Goal: Communication & Community: Answer question/provide support

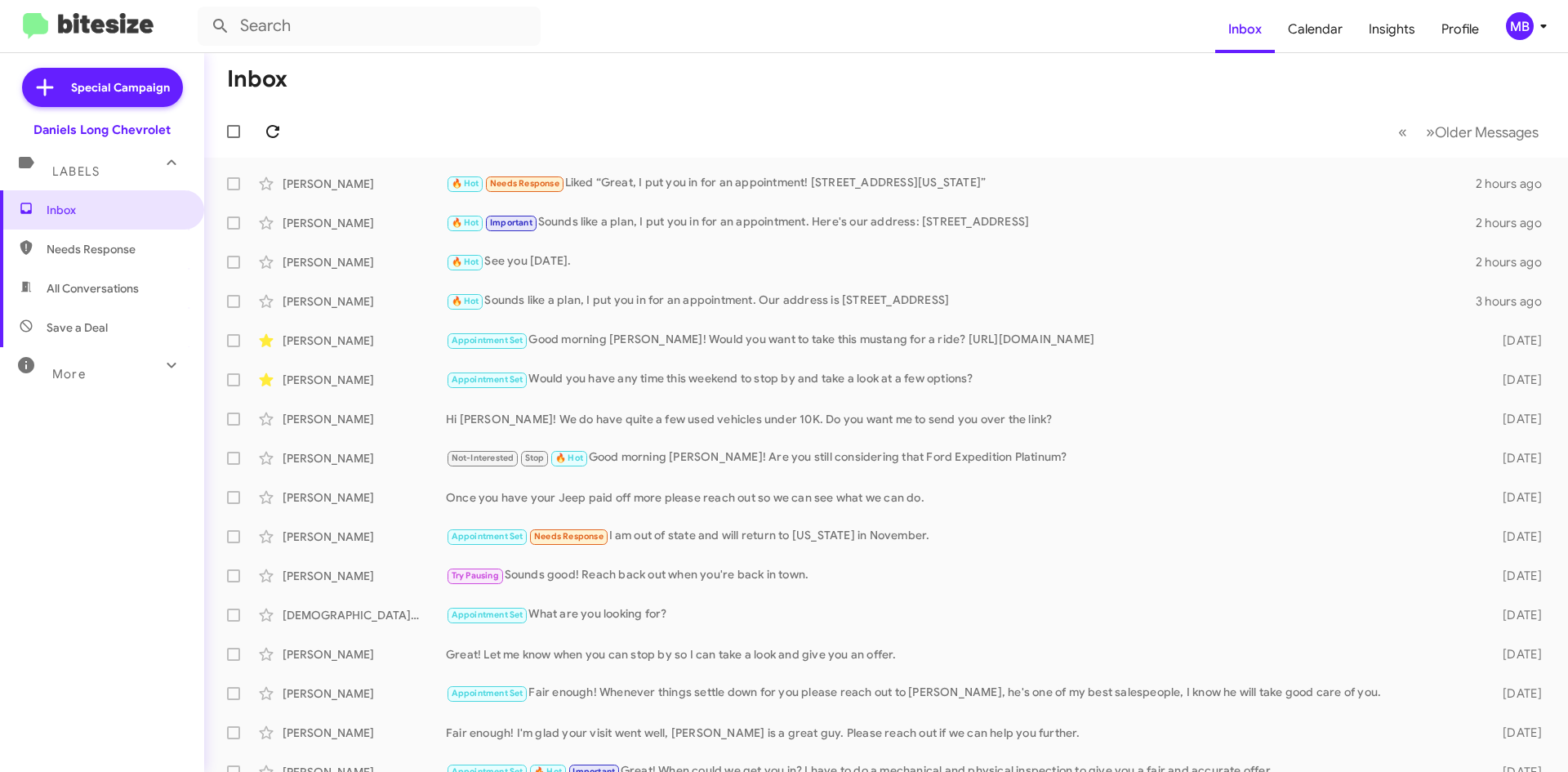
click at [270, 137] on icon at bounding box center [273, 131] width 13 height 13
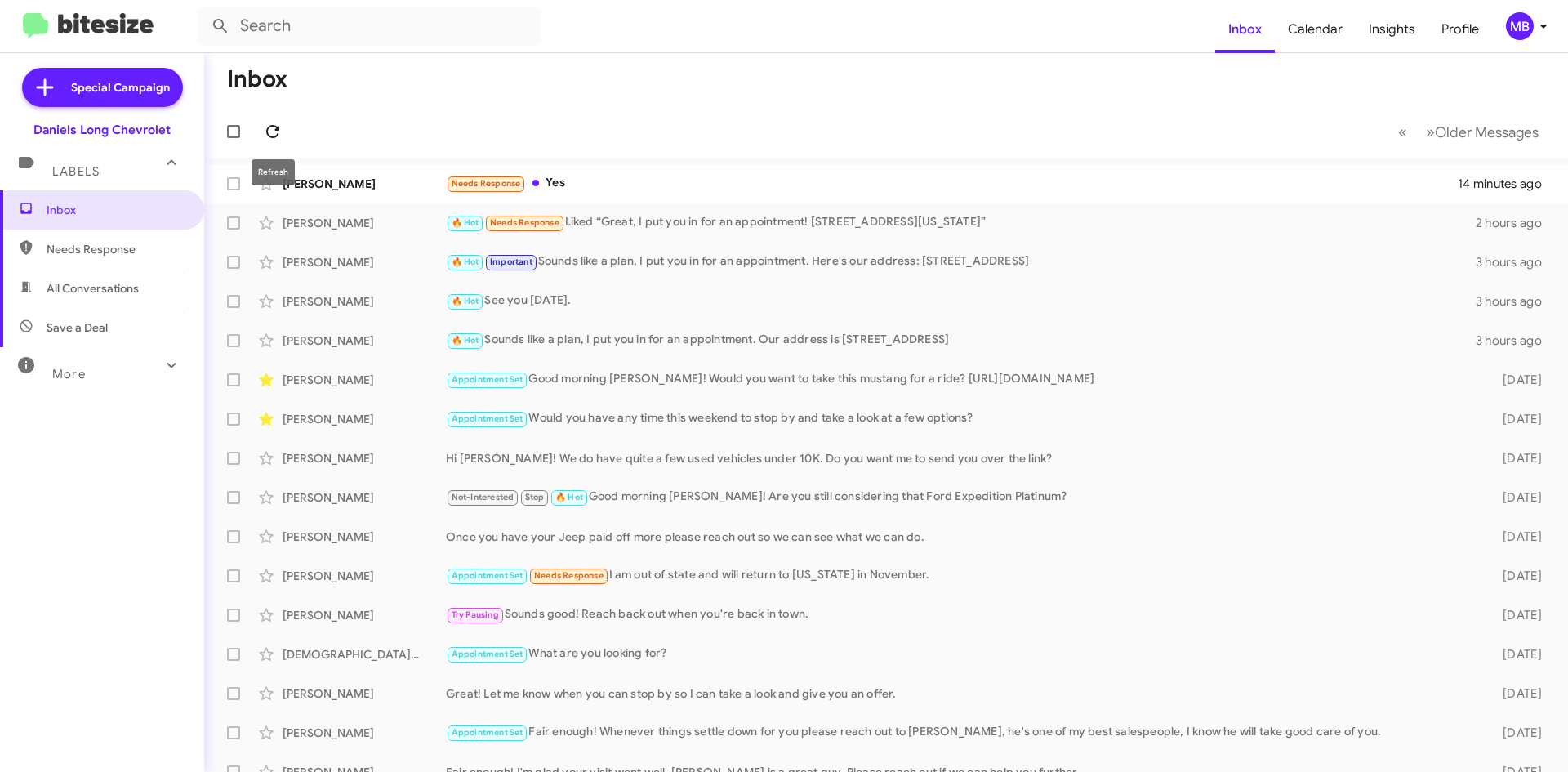
click at [268, 130] on icon at bounding box center [273, 131] width 13 height 13
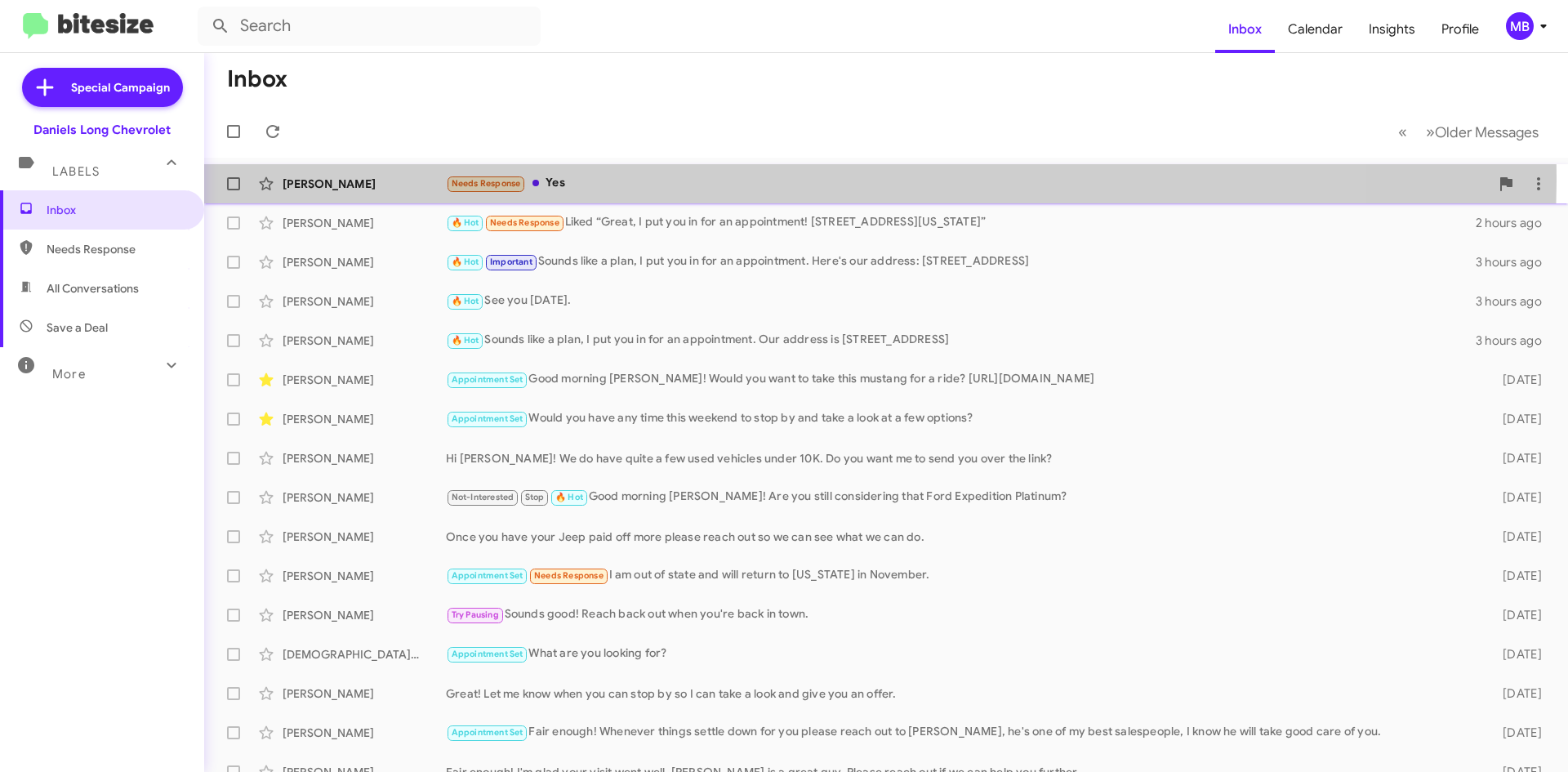
click at [735, 176] on div "Needs Response Yes" at bounding box center [968, 183] width 1044 height 19
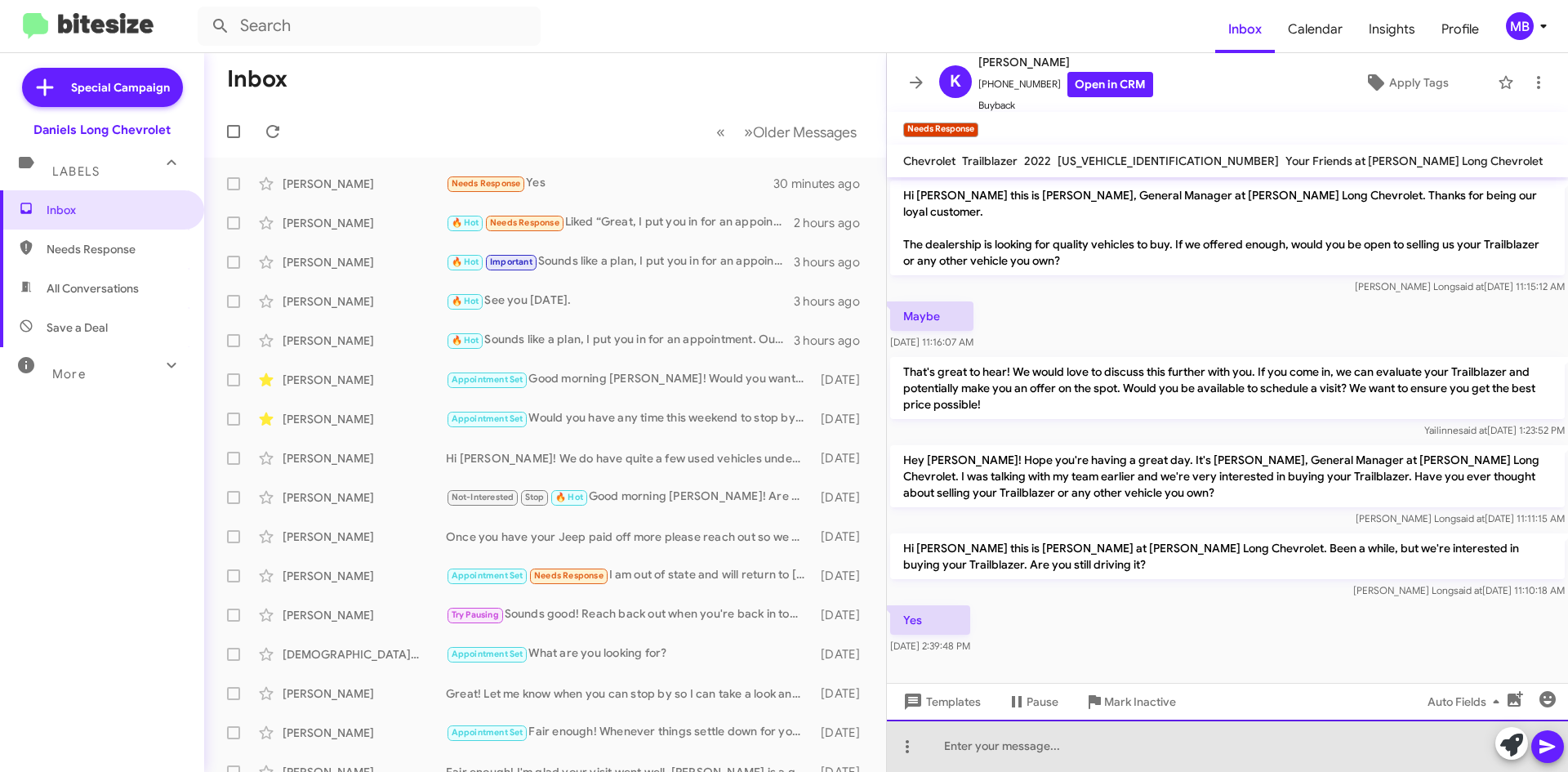
click at [1136, 738] on div at bounding box center [1227, 746] width 681 height 52
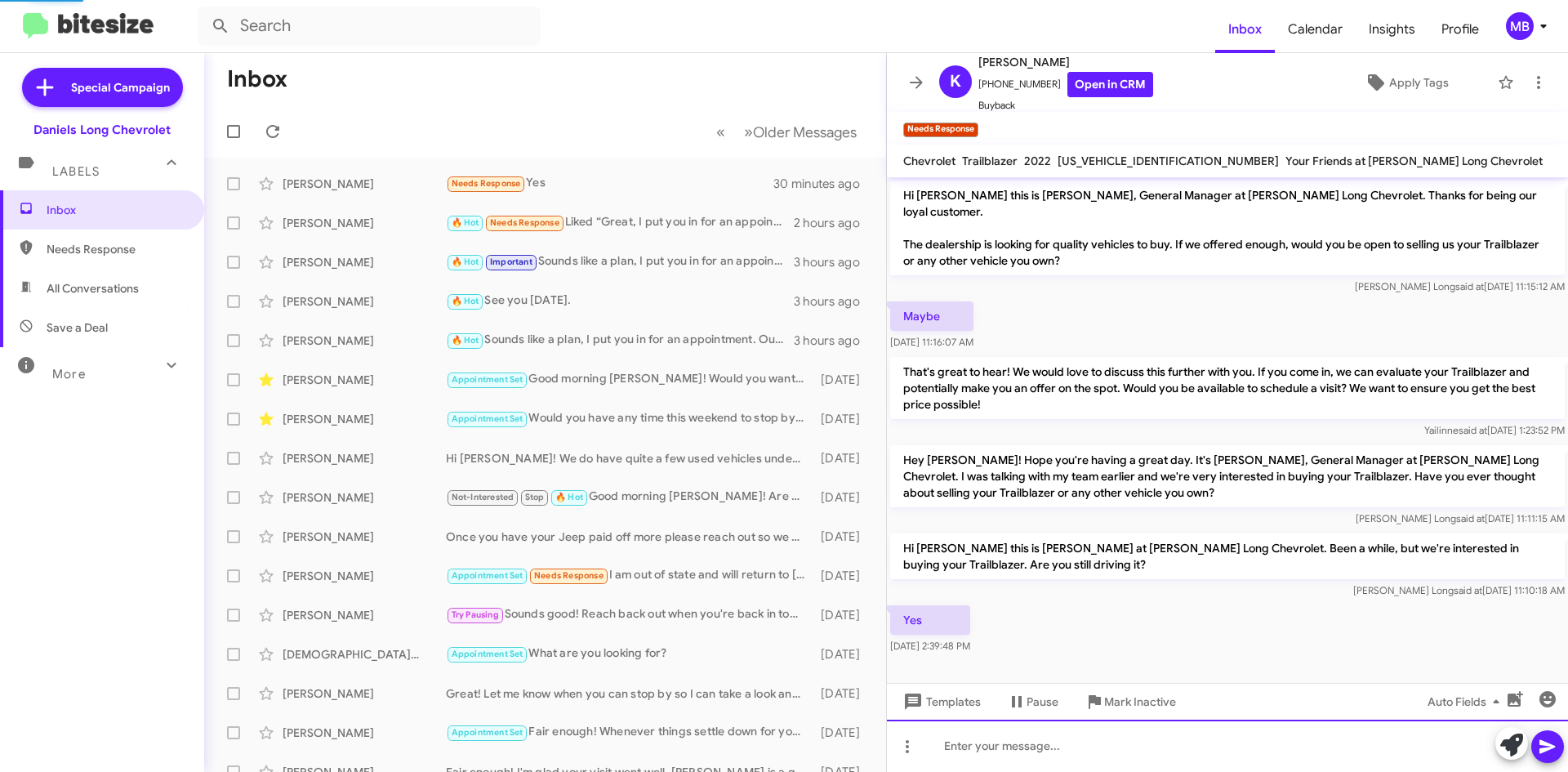
scroll to position [42, 0]
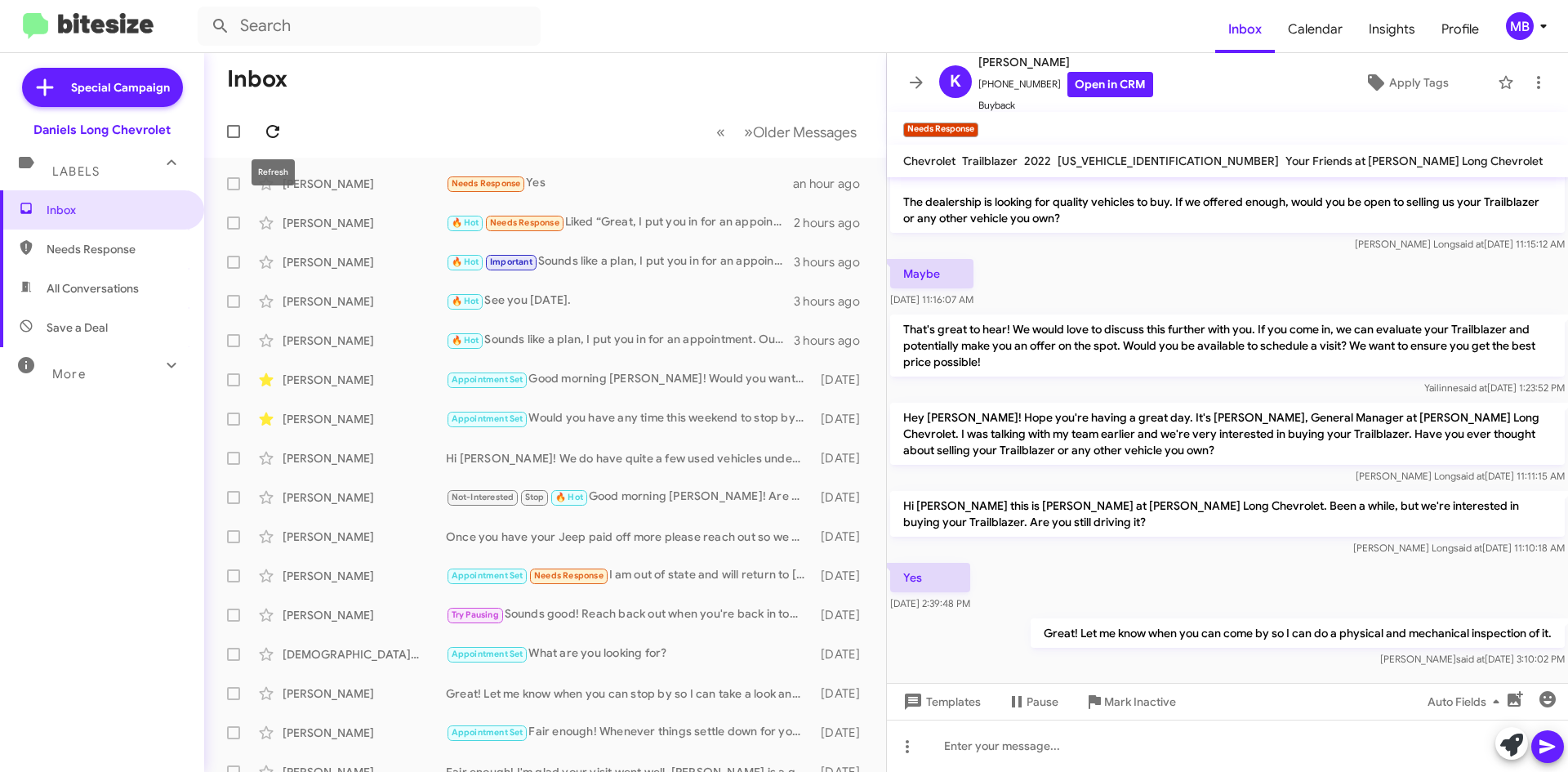
click at [273, 133] on icon at bounding box center [272, 131] width 19 height 19
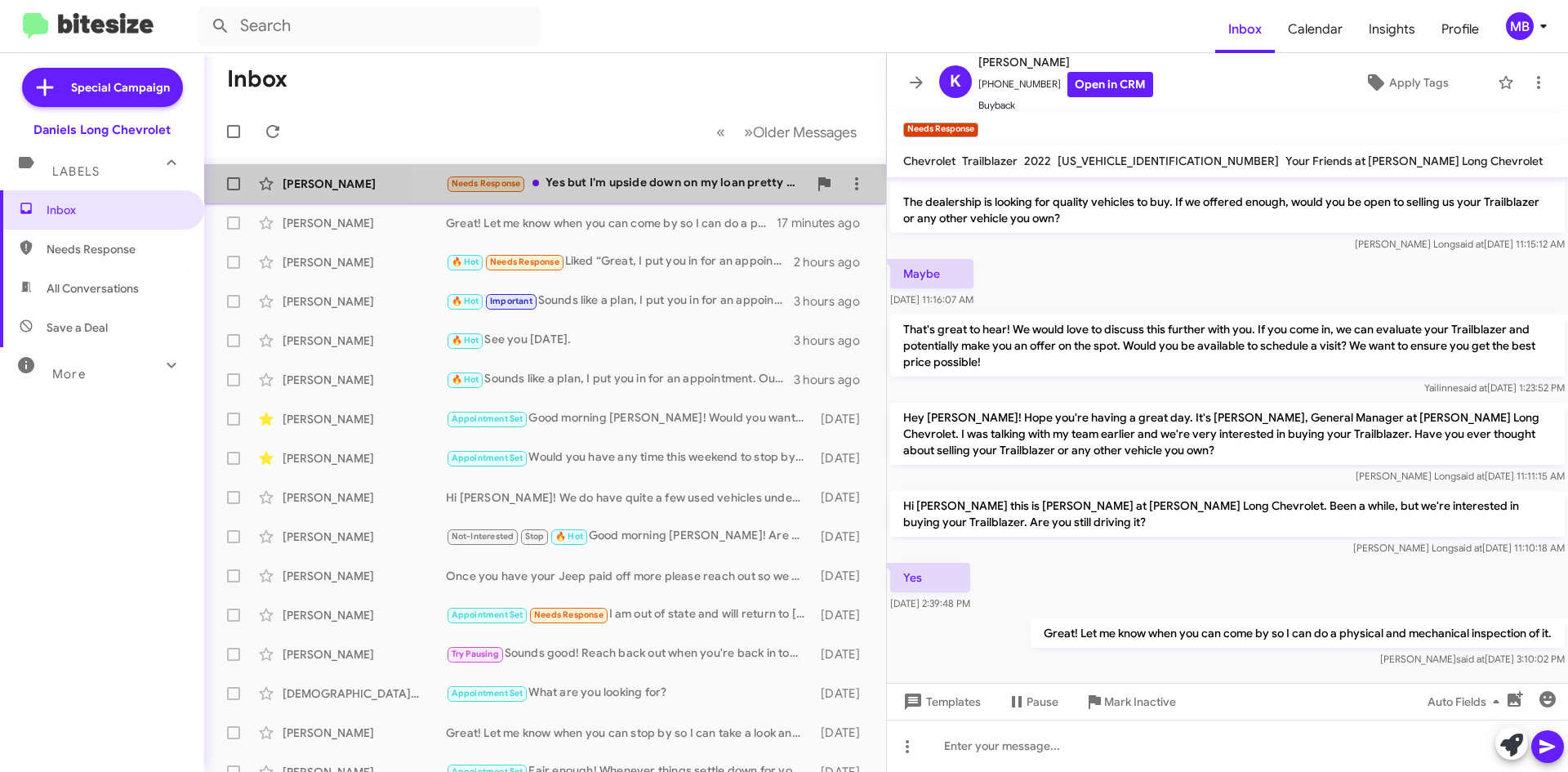
click at [654, 192] on div "Needs Response Yes but I'm upside down on my loan pretty bad so I doubt you'll …" at bounding box center [626, 183] width 362 height 19
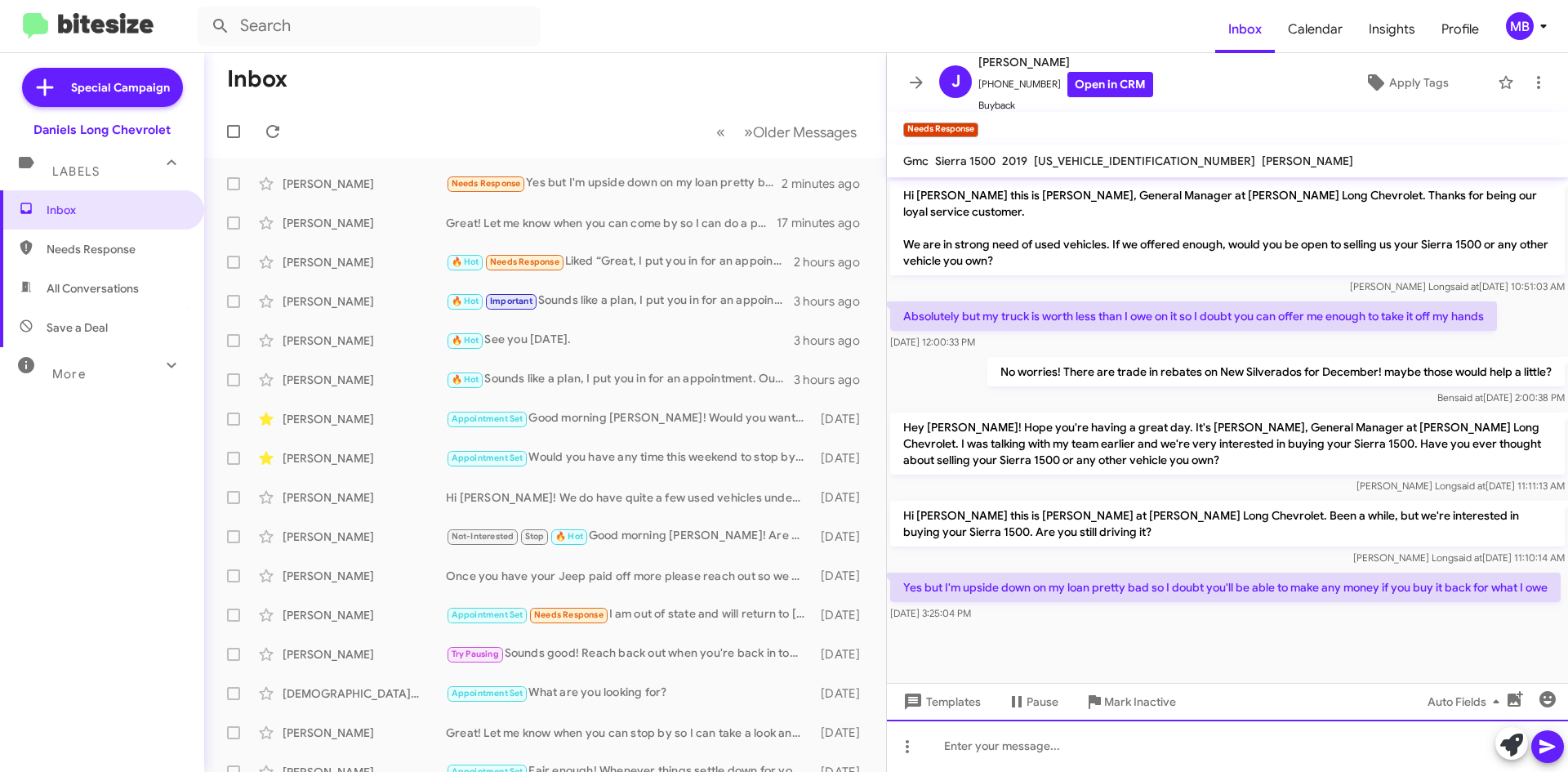
click at [1052, 737] on div at bounding box center [1227, 746] width 681 height 52
click at [1120, 736] on div at bounding box center [1227, 746] width 681 height 52
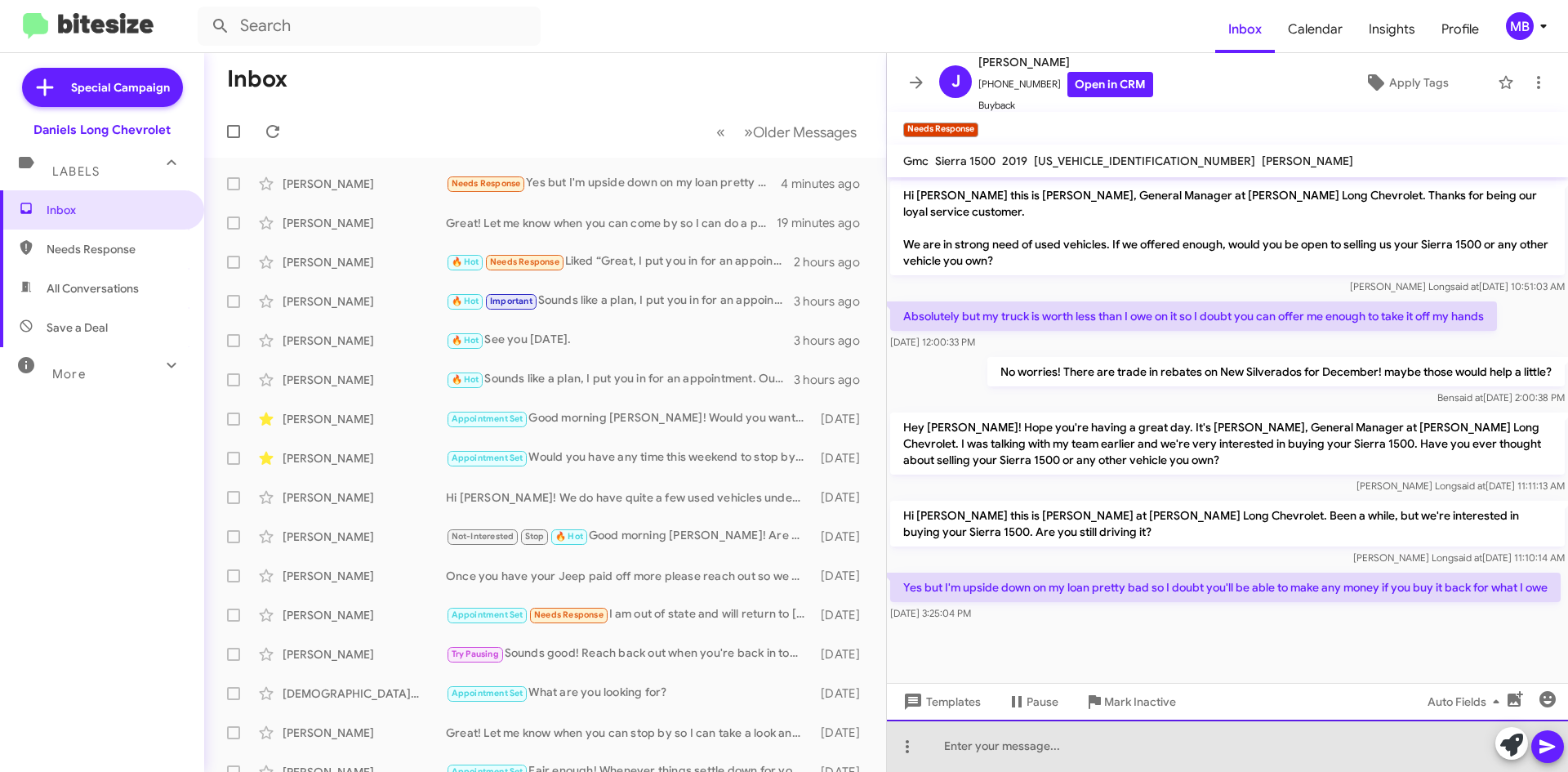
click at [1118, 761] on div at bounding box center [1227, 746] width 681 height 52
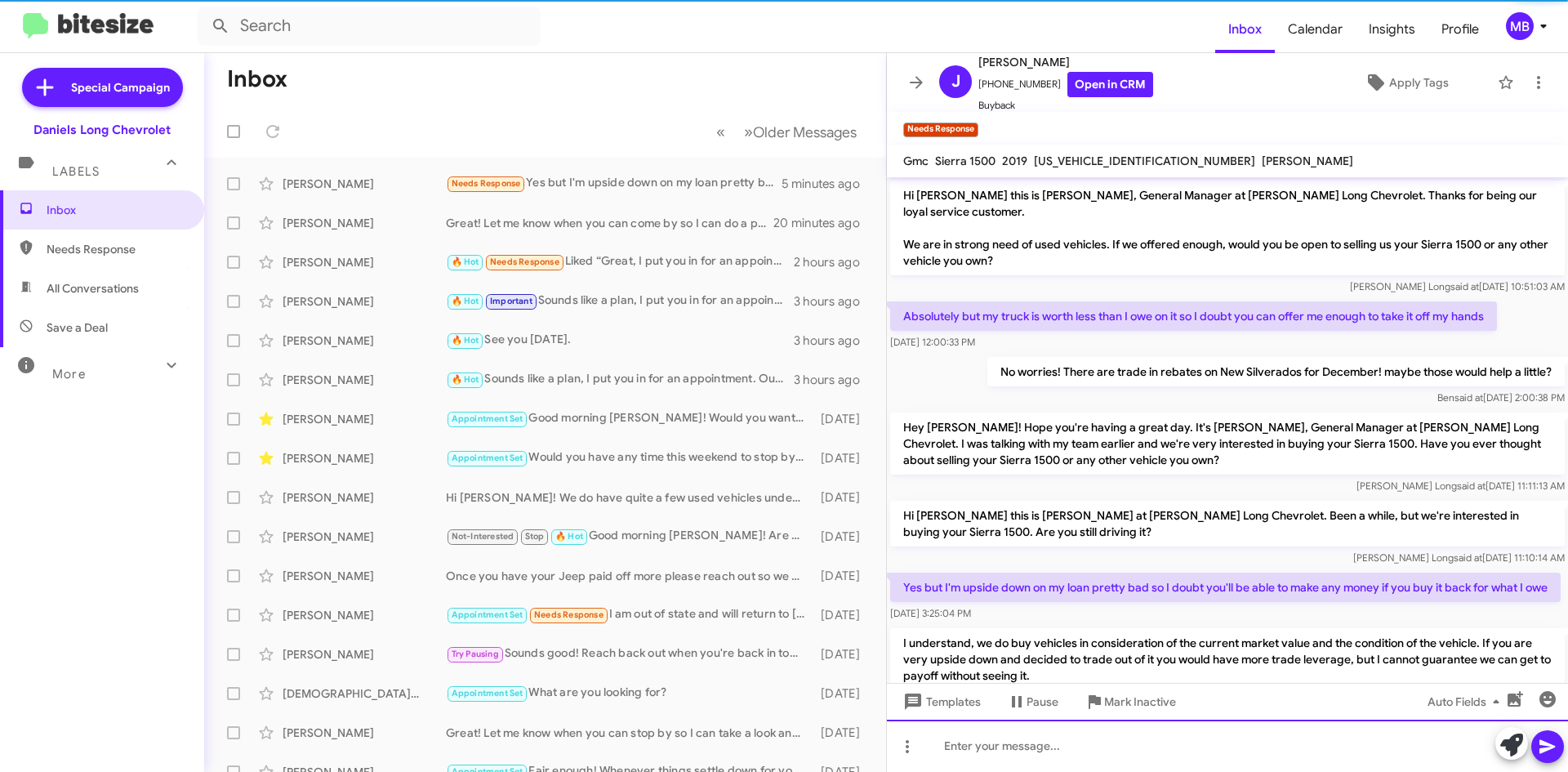
scroll to position [59, 0]
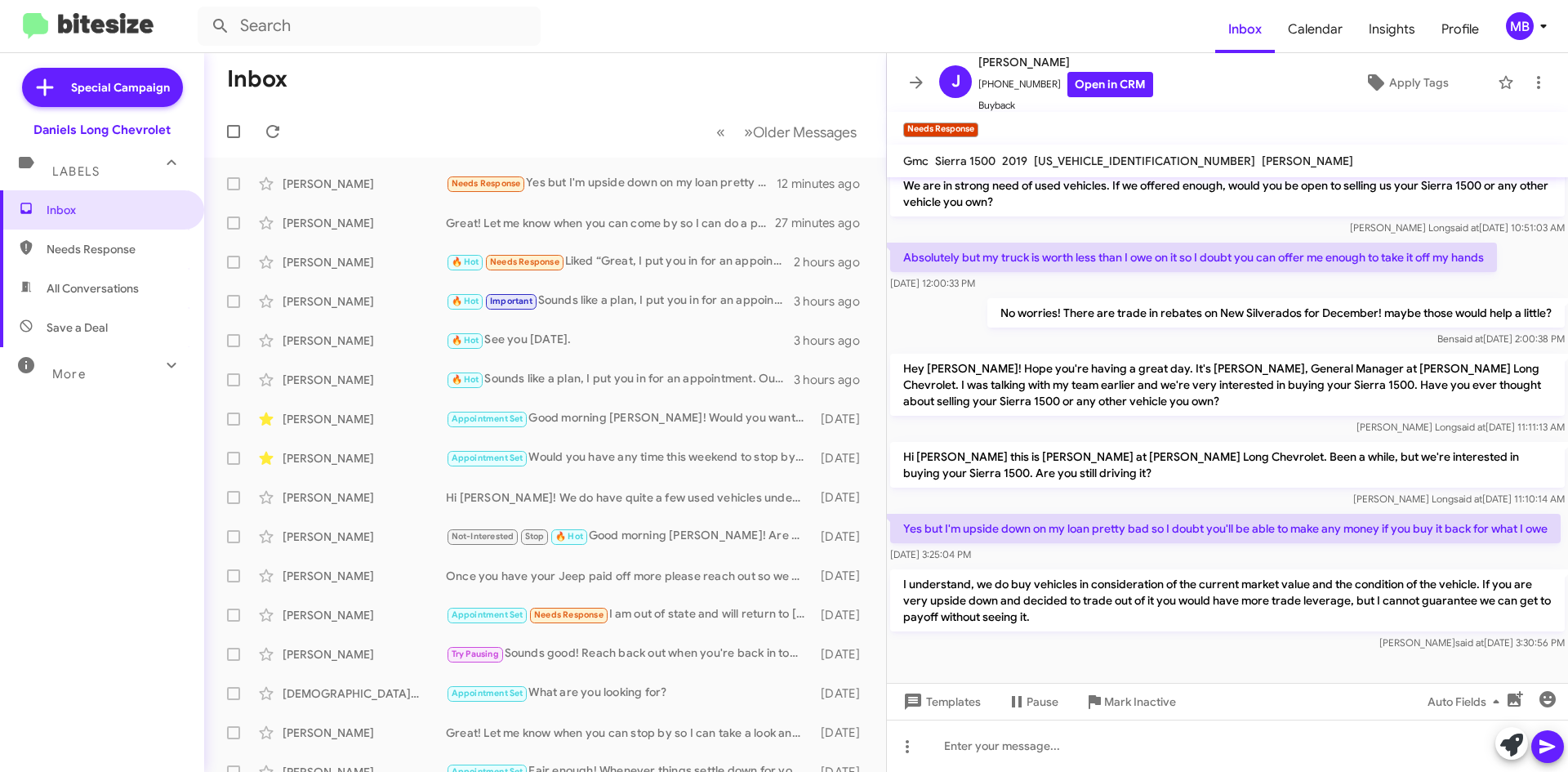
click at [163, 261] on span "Needs Response" at bounding box center [102, 249] width 204 height 40
type input "in:needs-response"
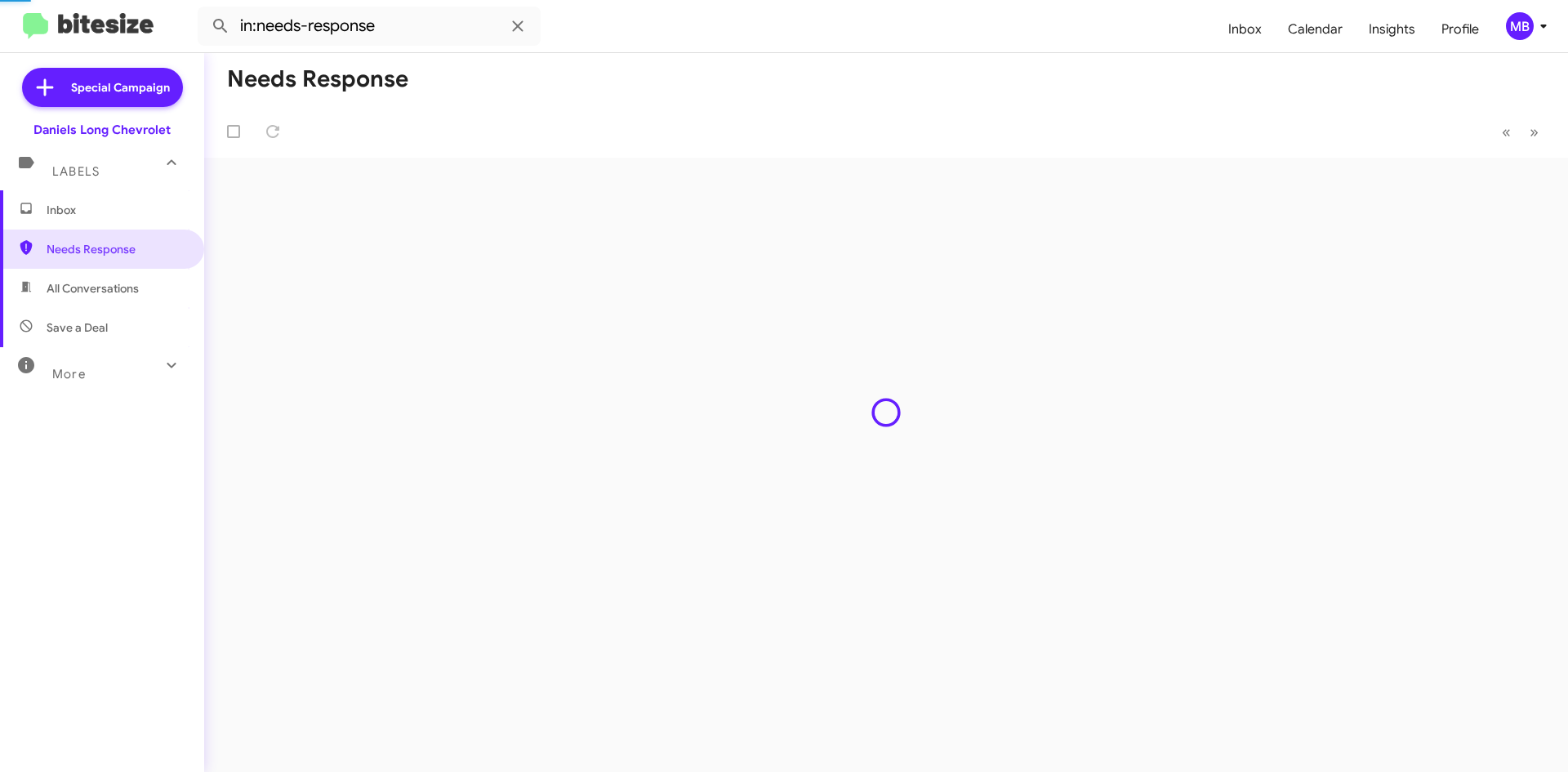
click at [148, 223] on span "Inbox" at bounding box center [102, 210] width 204 height 40
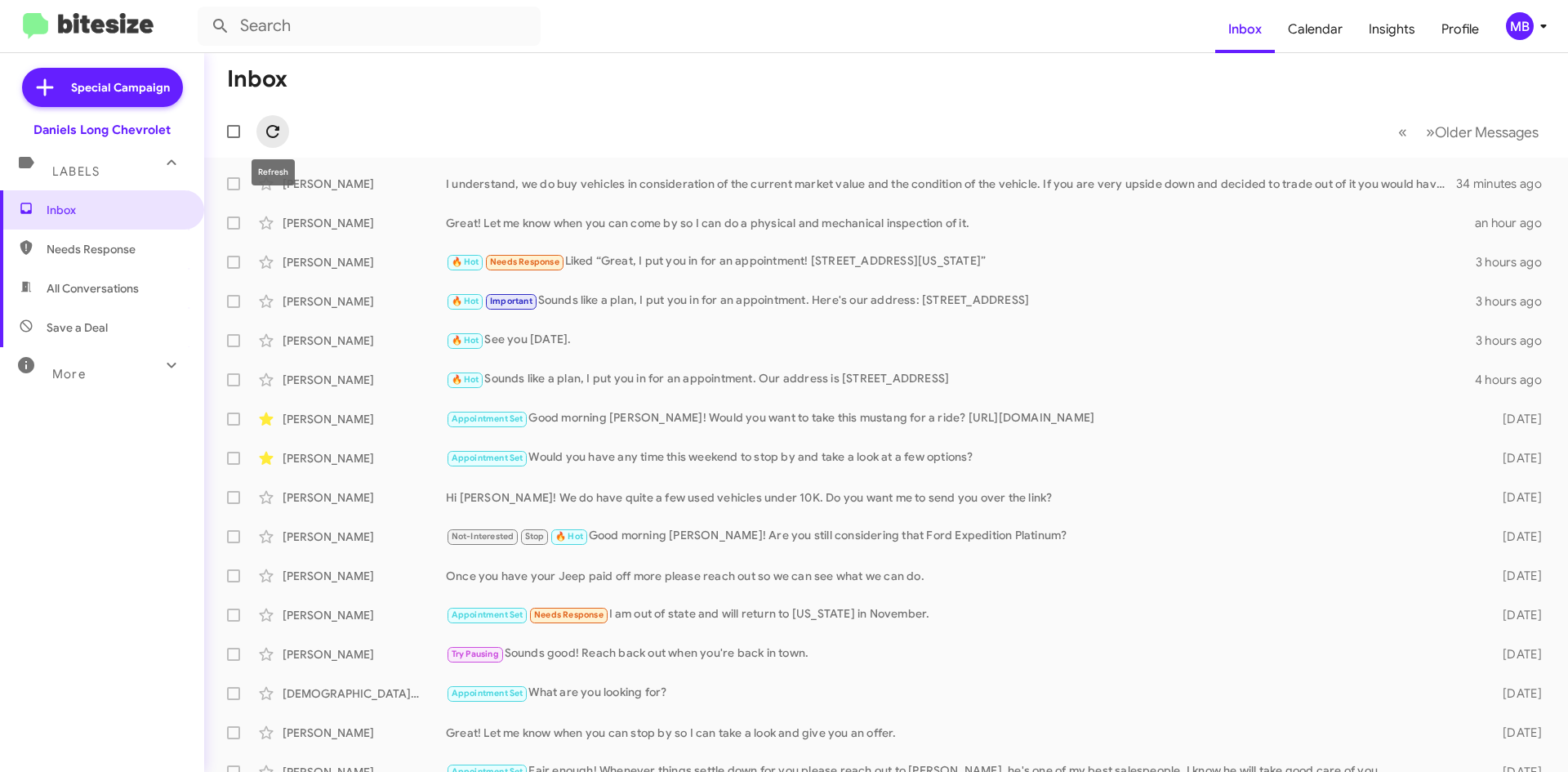
click at [268, 129] on icon at bounding box center [273, 131] width 13 height 13
